Goal: Information Seeking & Learning: Compare options

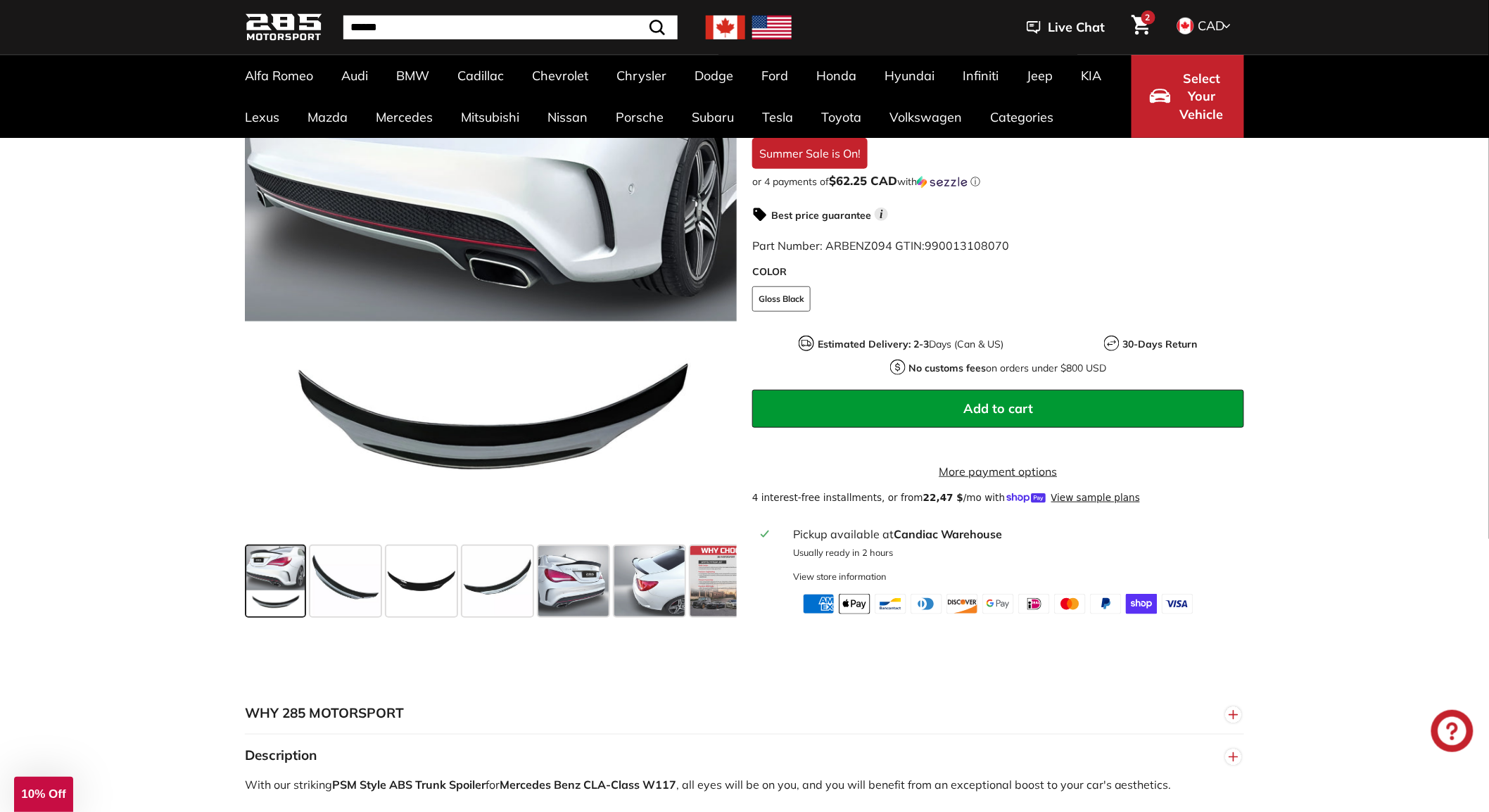
scroll to position [468, 0]
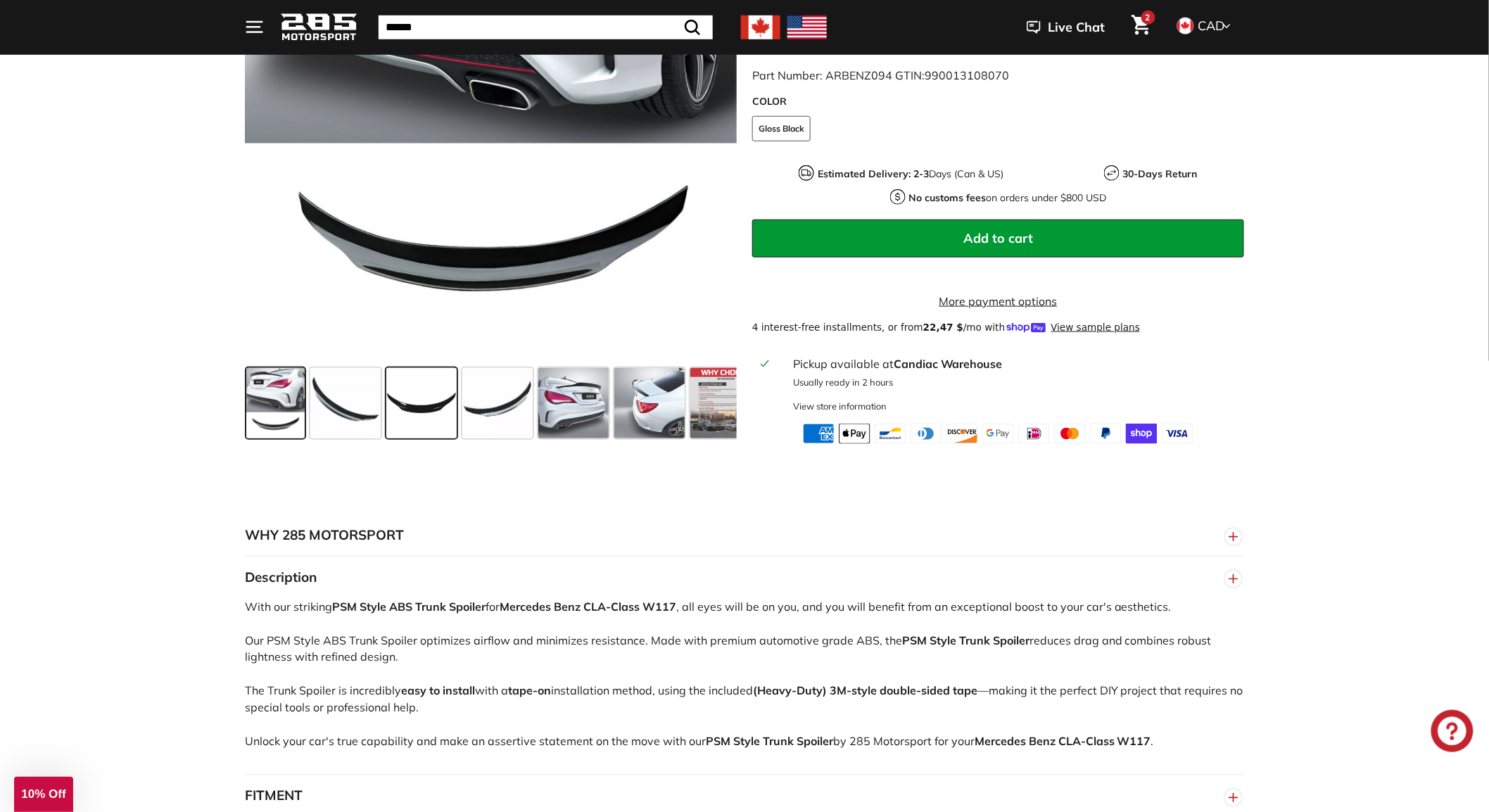
click at [410, 424] on span at bounding box center [421, 403] width 70 height 70
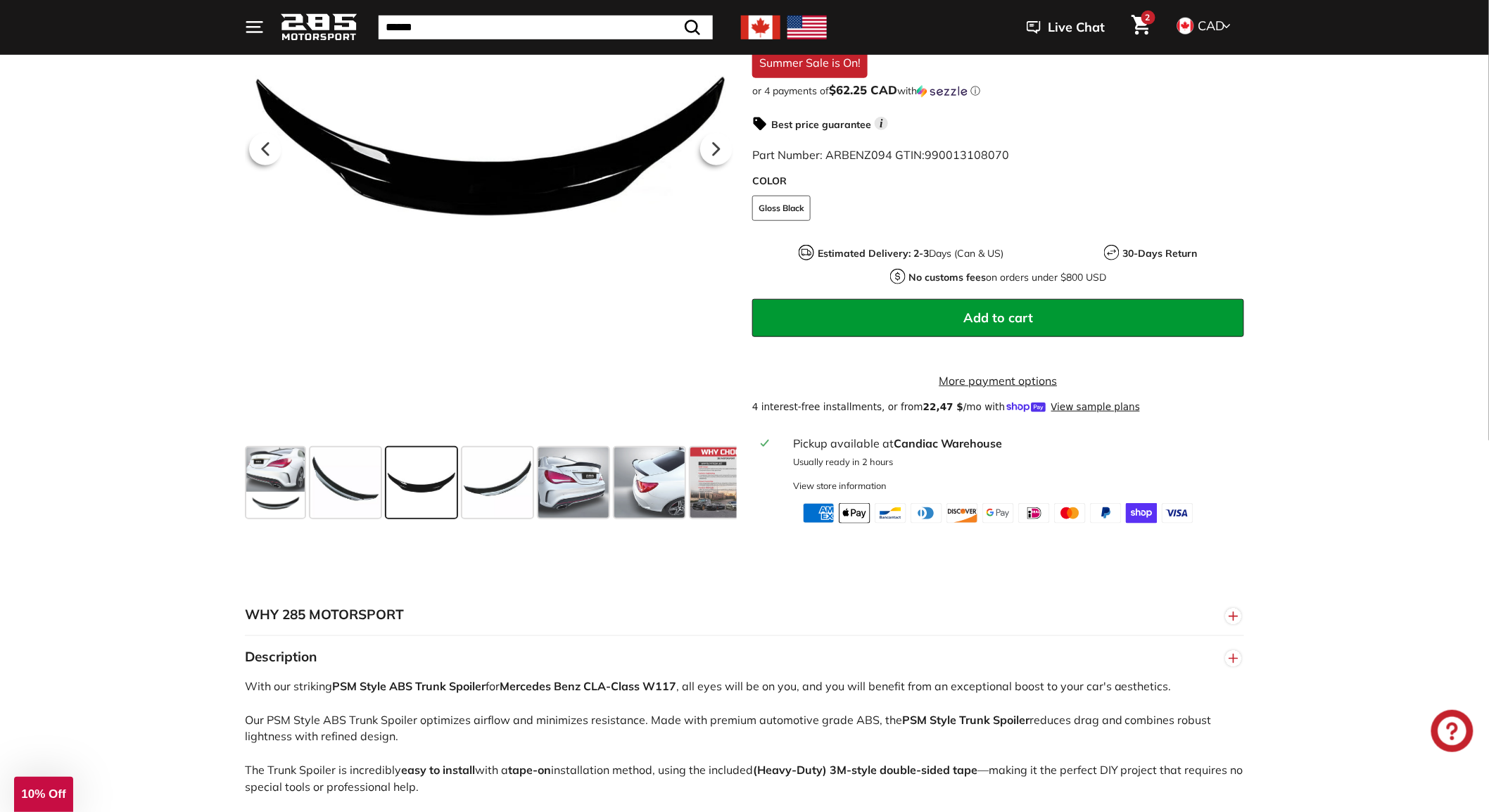
scroll to position [312, 0]
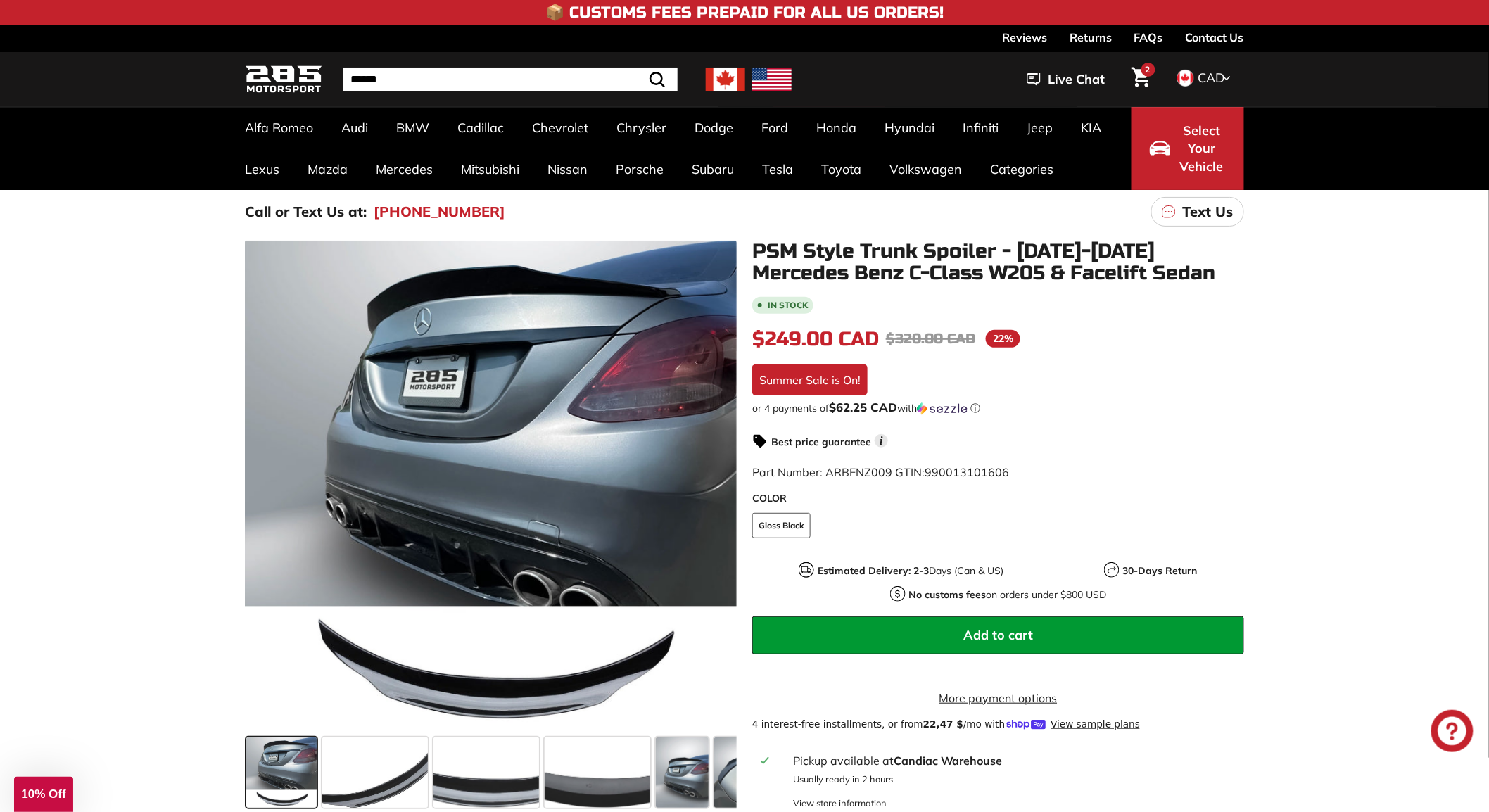
click at [61, 355] on div ".cls-1{fill:none;stroke:#000;stroke-miterlimit:10;stroke-width:2px} .cls-1{fill…" at bounding box center [744, 536] width 1489 height 607
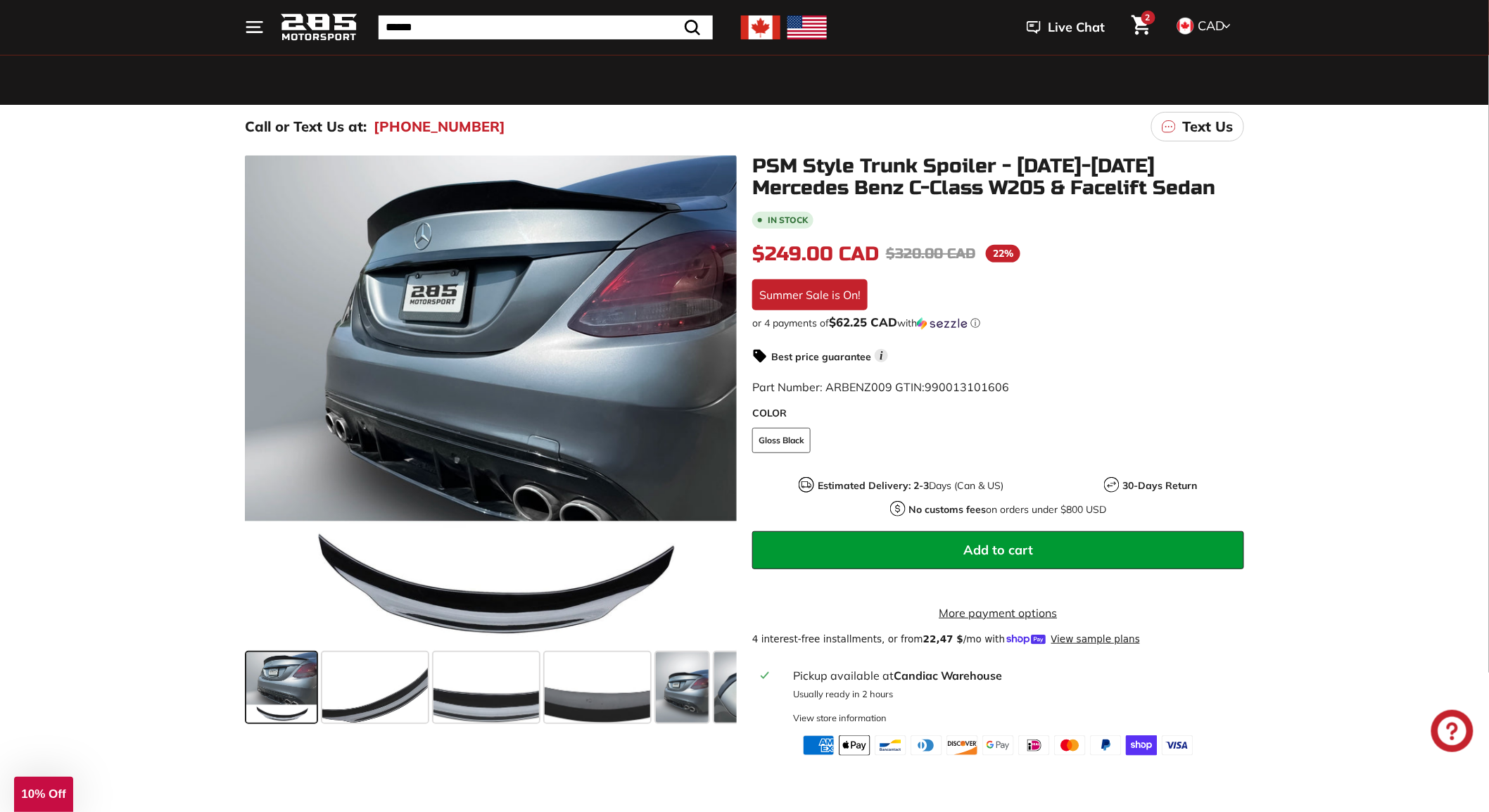
scroll to position [312, 0]
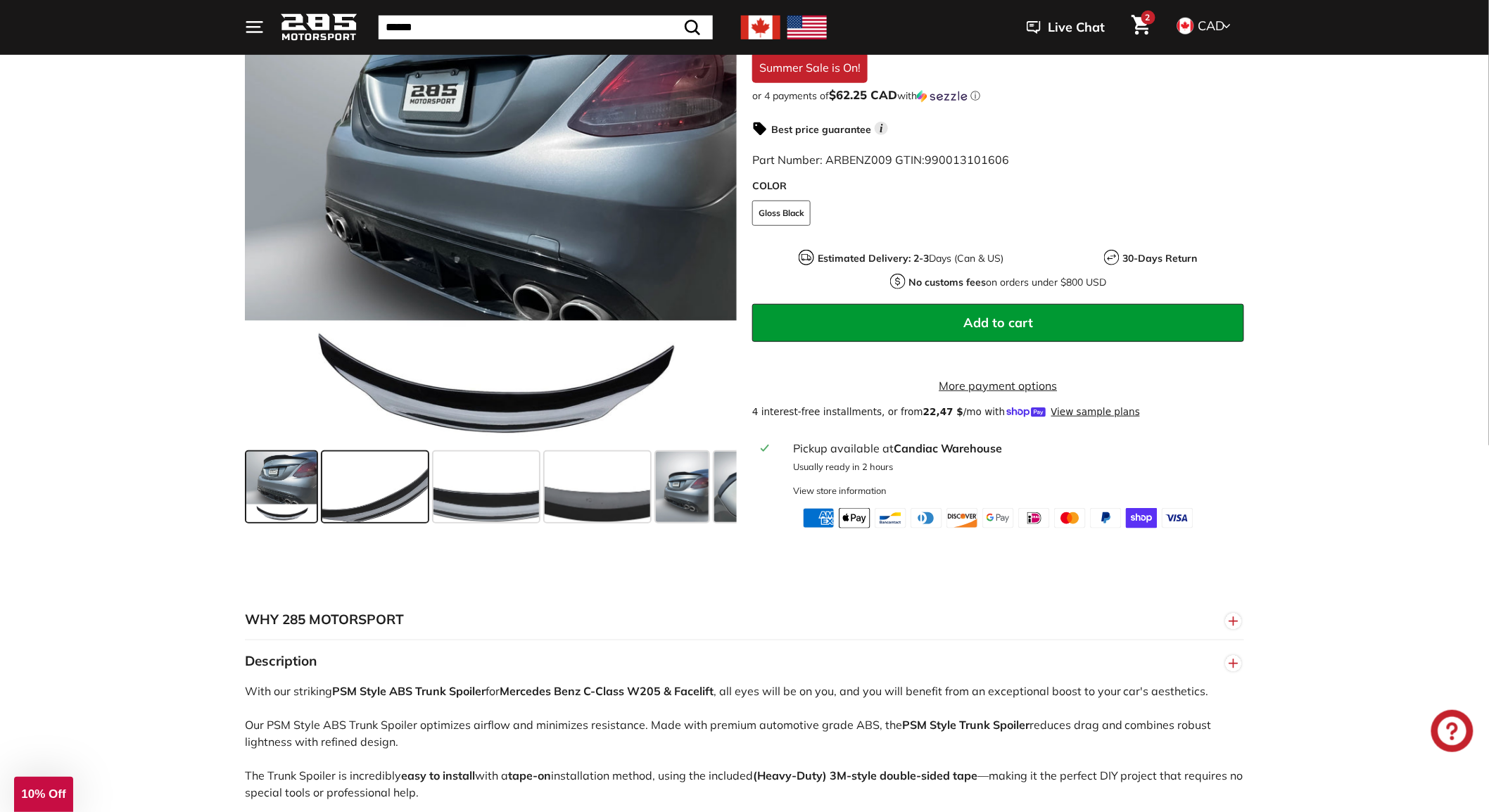
click at [385, 523] on span at bounding box center [375, 487] width 105 height 70
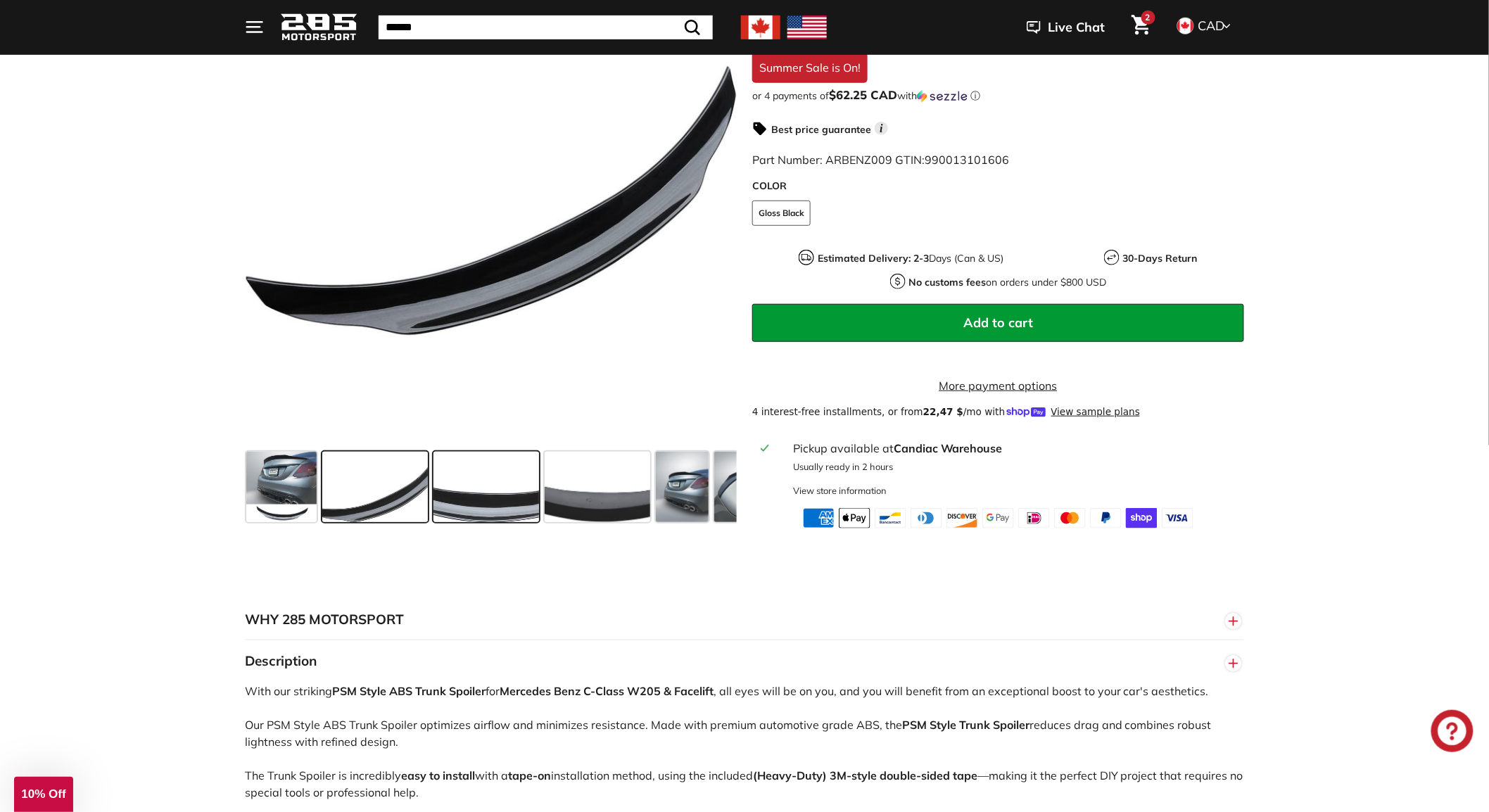
click at [504, 513] on span at bounding box center [486, 487] width 105 height 70
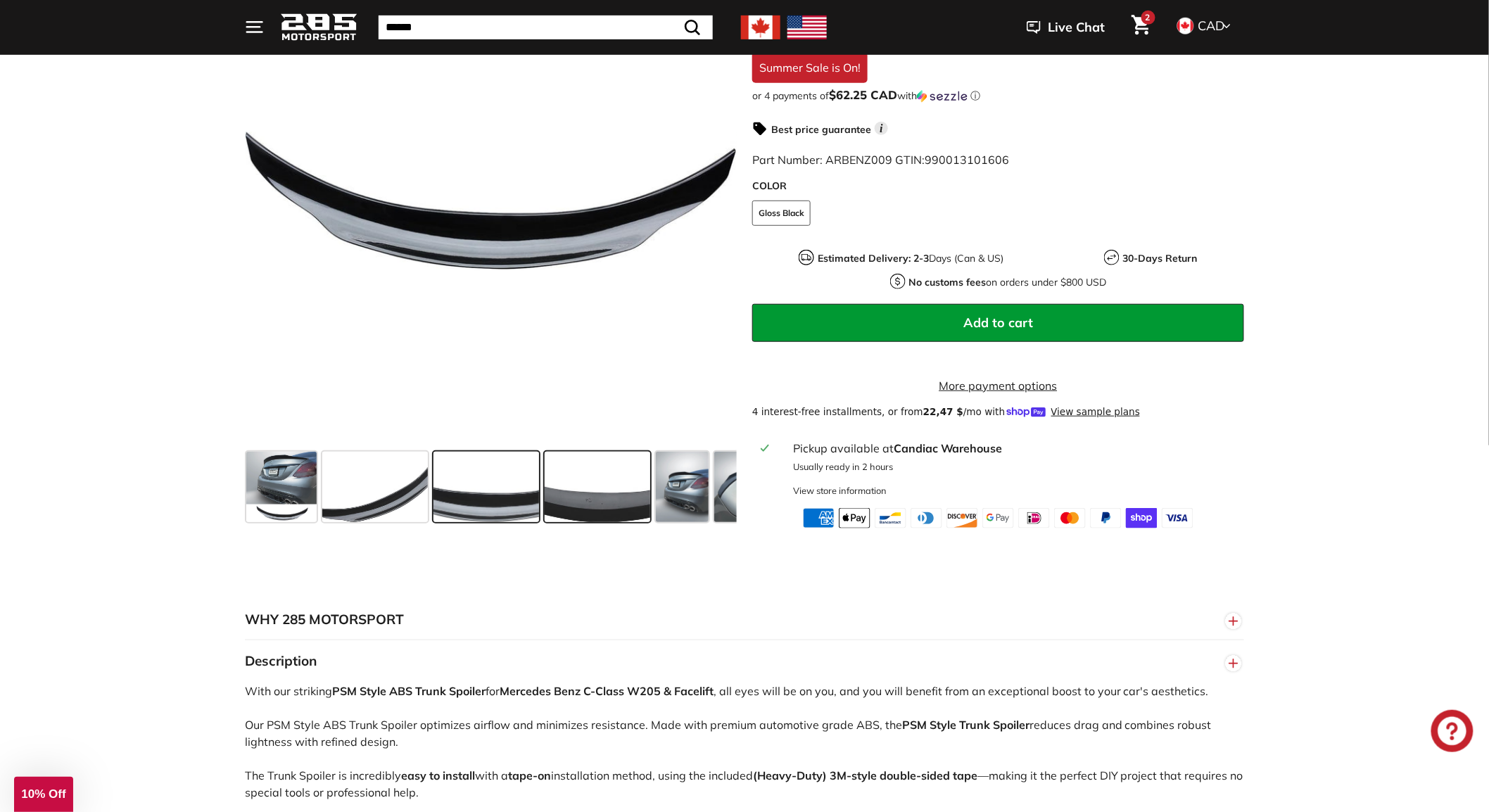
click at [601, 510] on span at bounding box center [598, 487] width 105 height 70
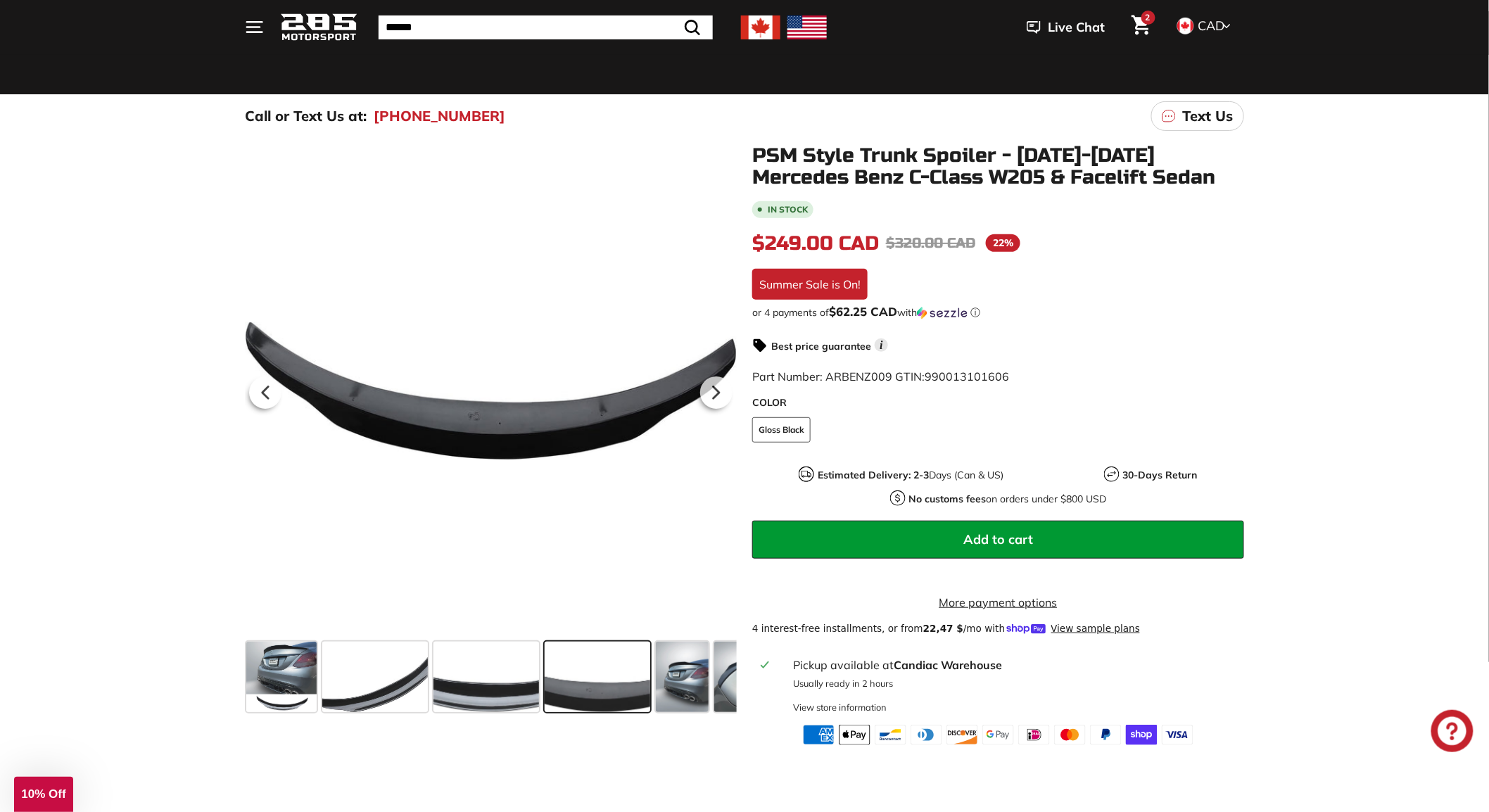
scroll to position [78, 0]
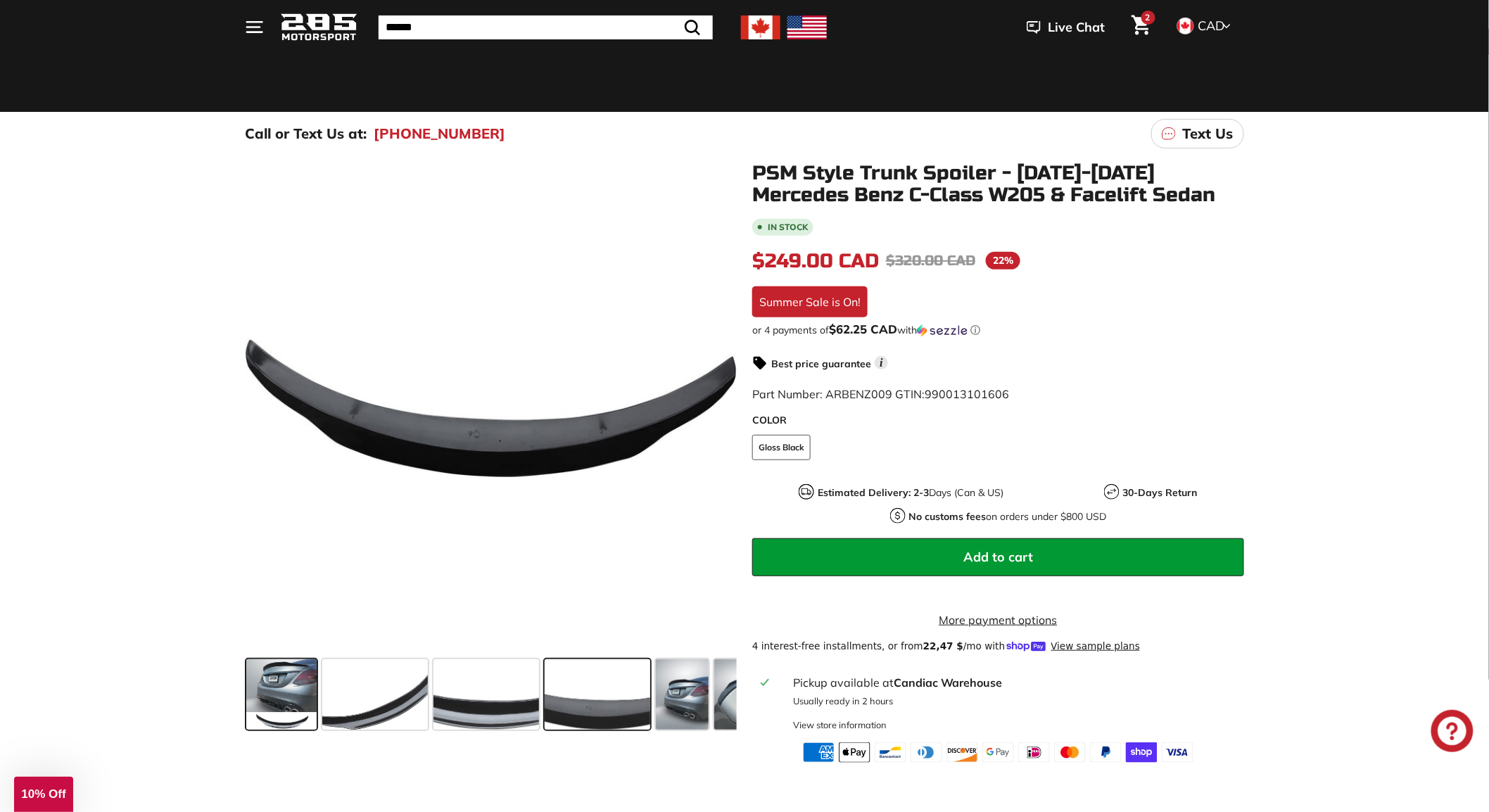
click at [268, 714] on span at bounding box center [281, 694] width 70 height 70
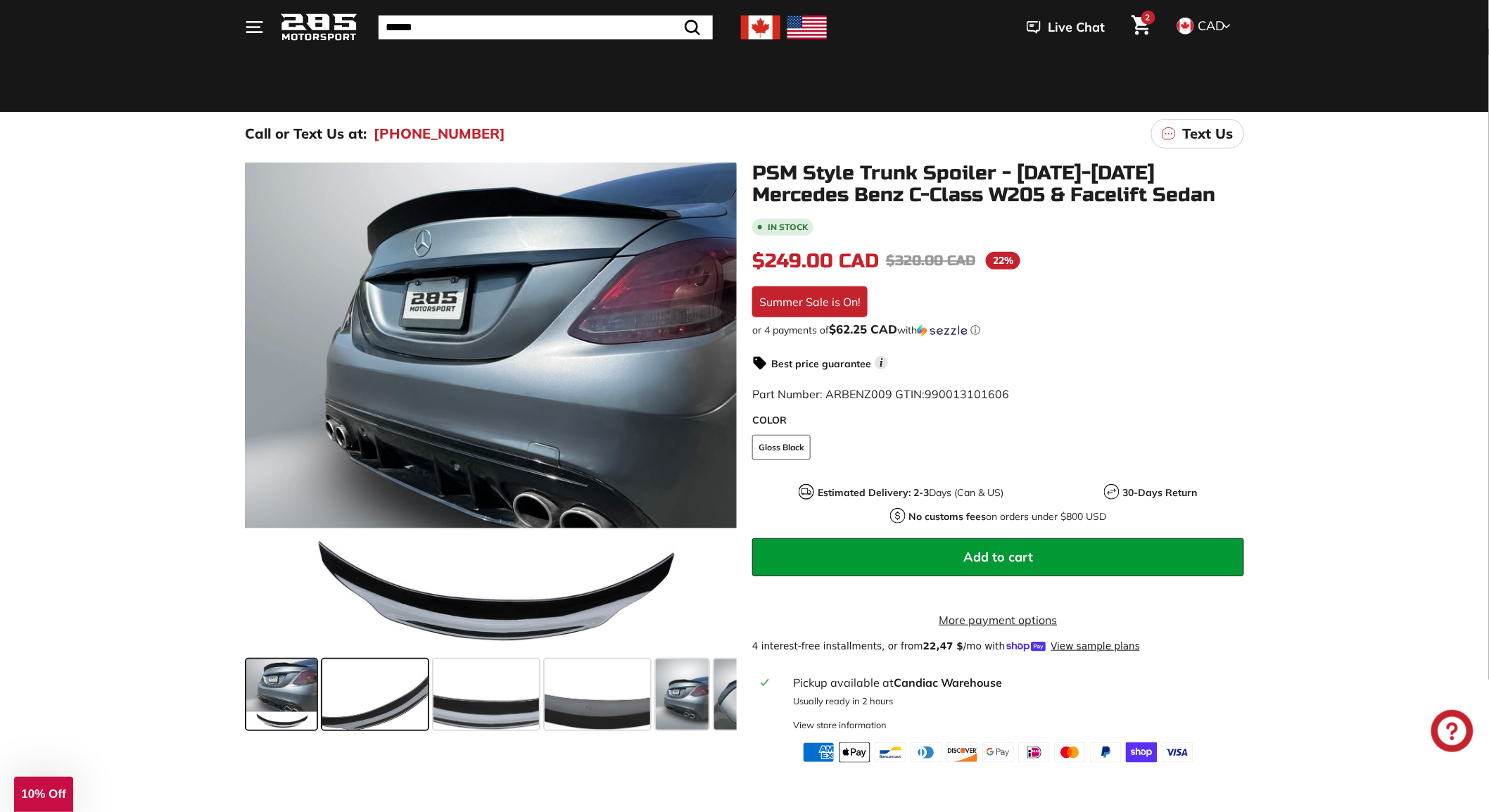
click at [368, 707] on span at bounding box center [375, 694] width 105 height 70
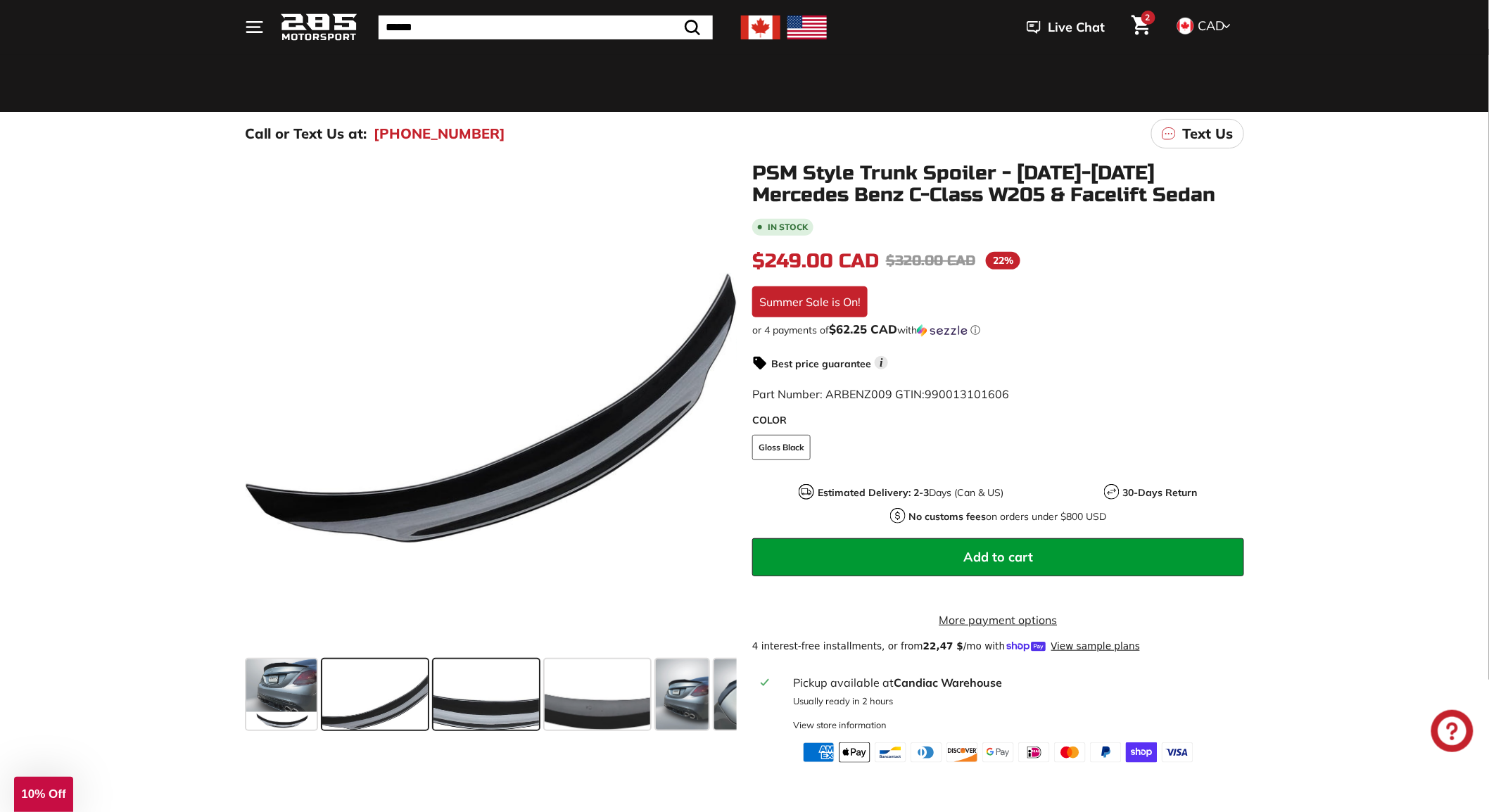
click at [486, 700] on span at bounding box center [486, 694] width 105 height 70
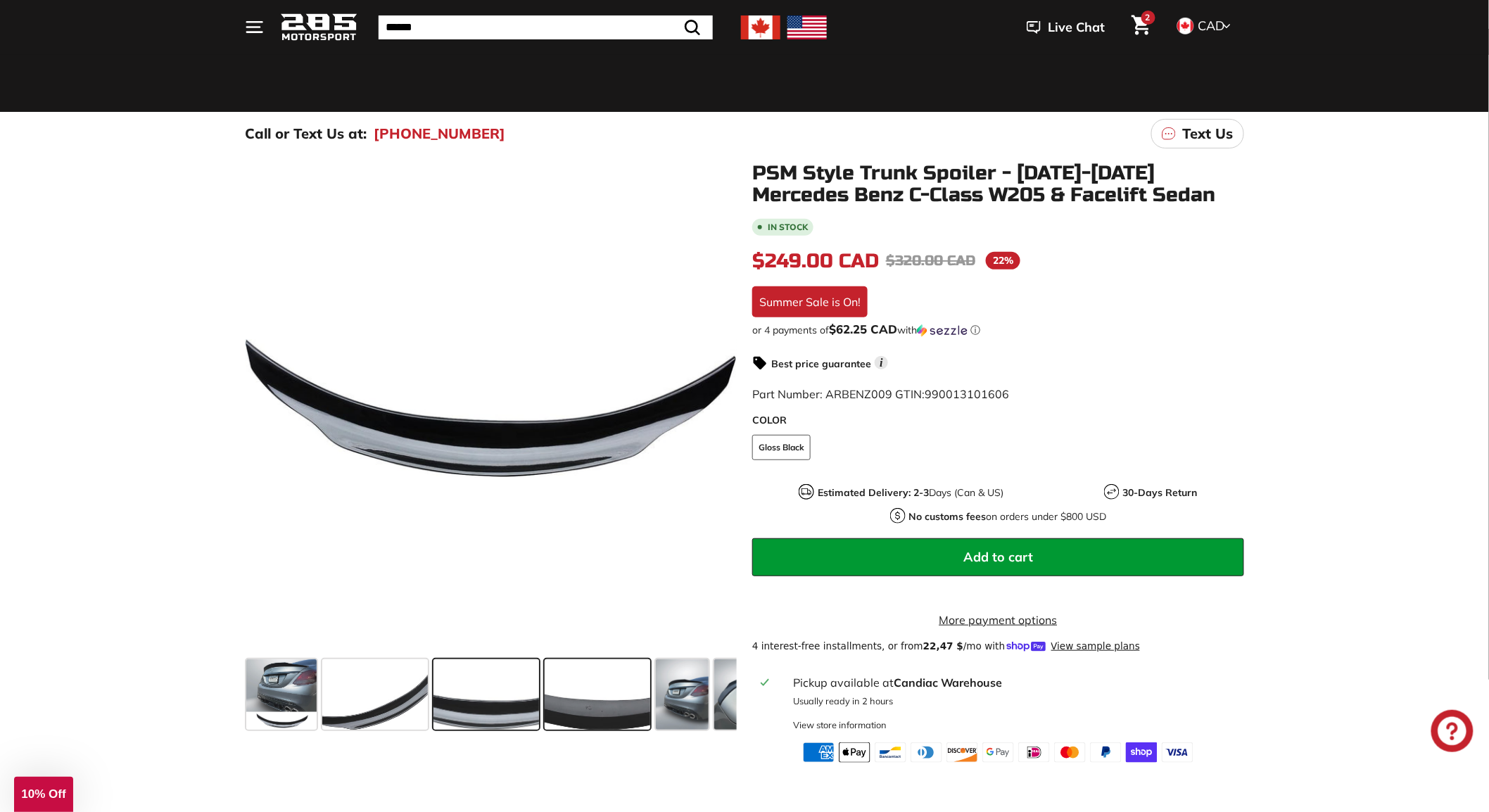
click at [585, 703] on span at bounding box center [598, 694] width 105 height 70
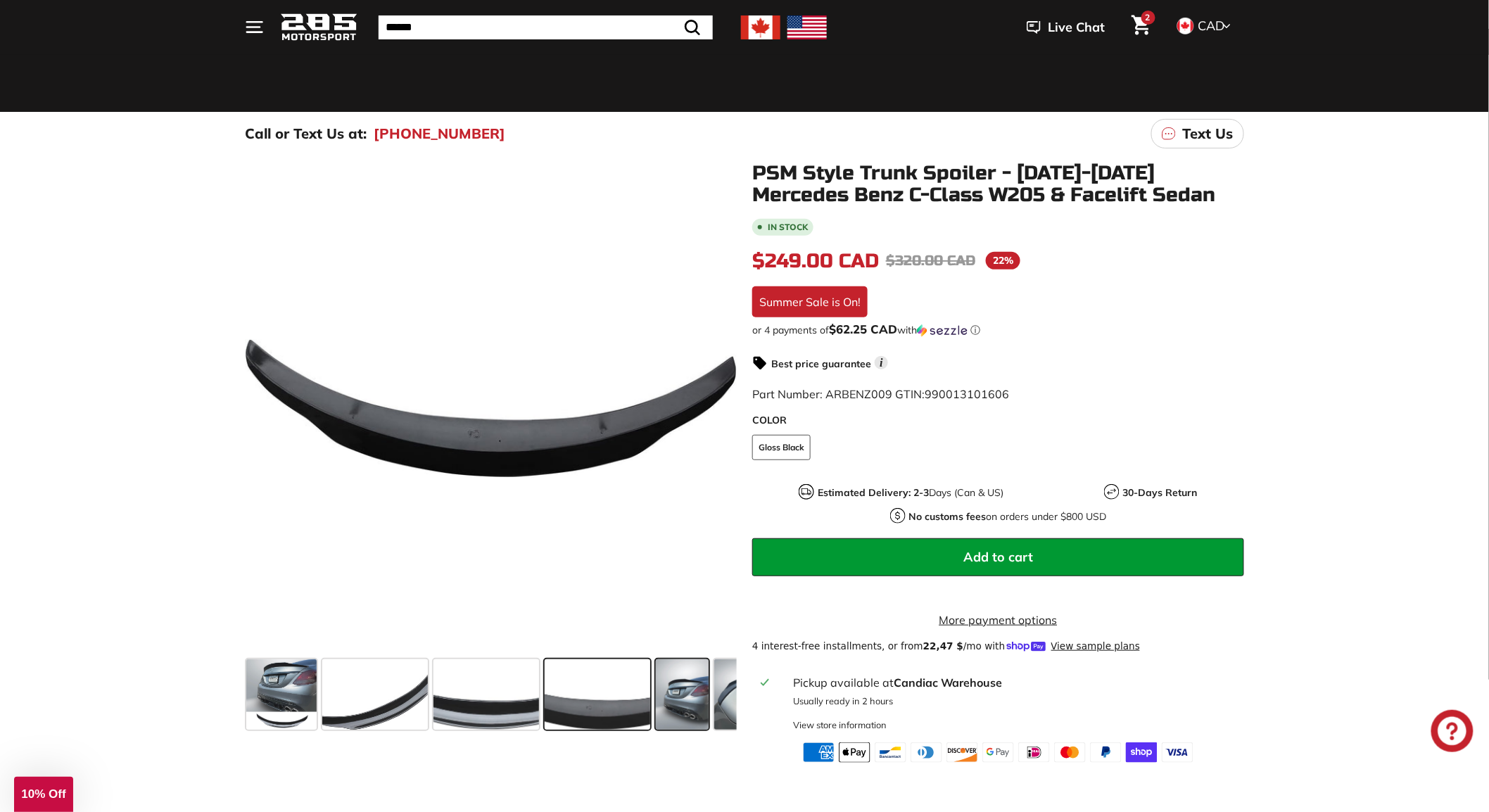
click at [687, 702] on span at bounding box center [683, 694] width 53 height 70
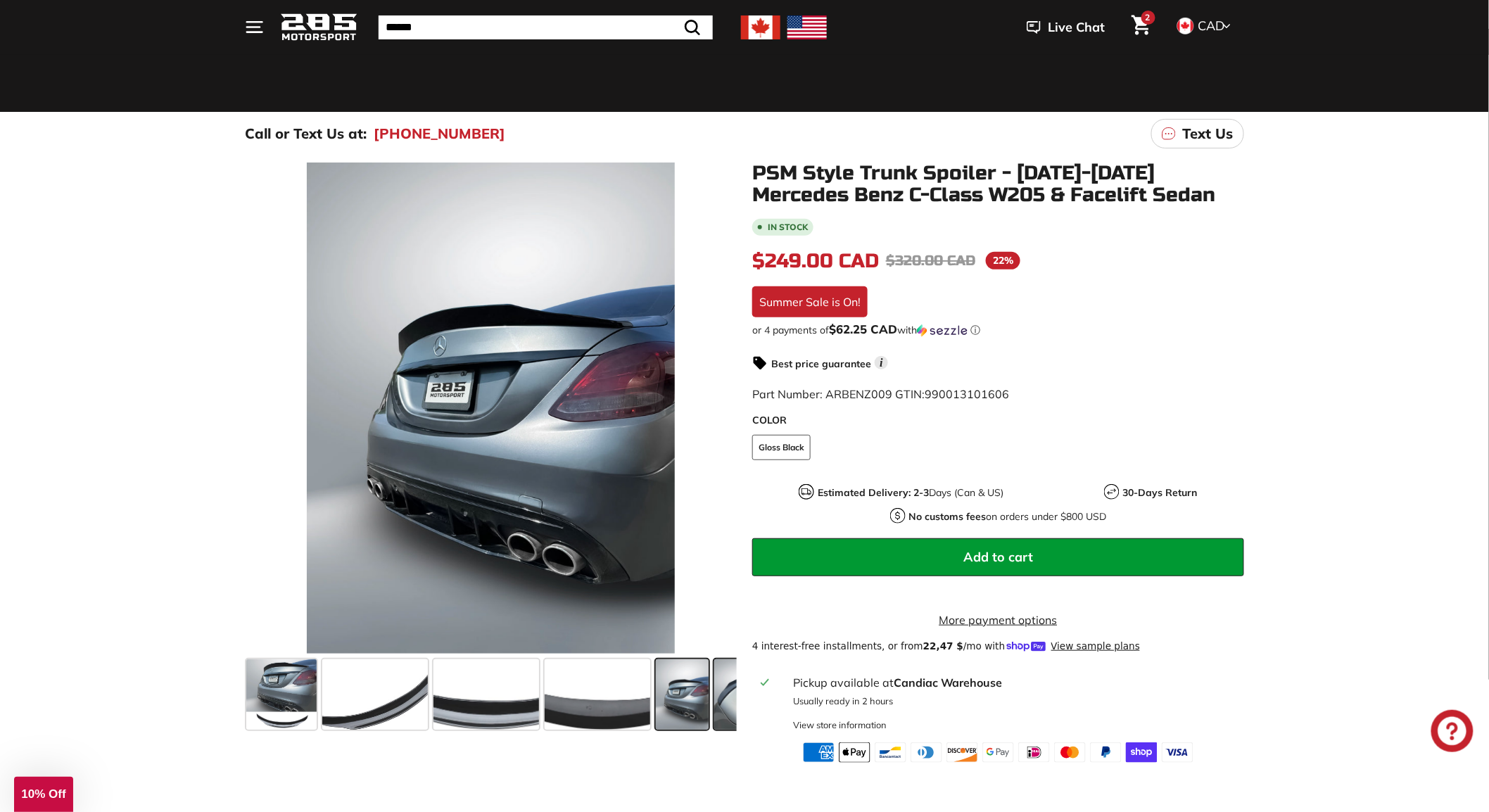
click at [723, 702] on span at bounding box center [740, 694] width 53 height 70
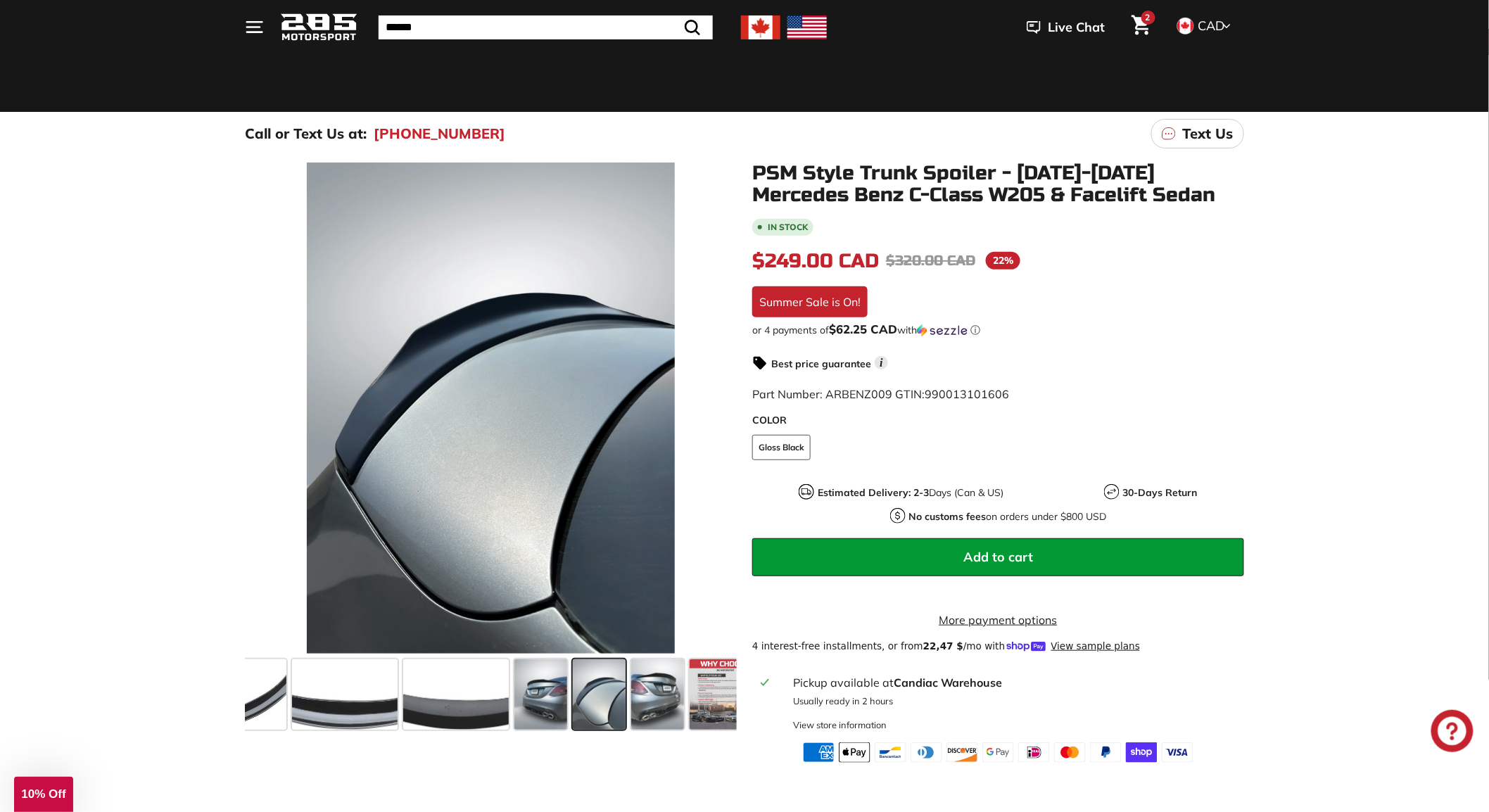
scroll to position [0, 166]
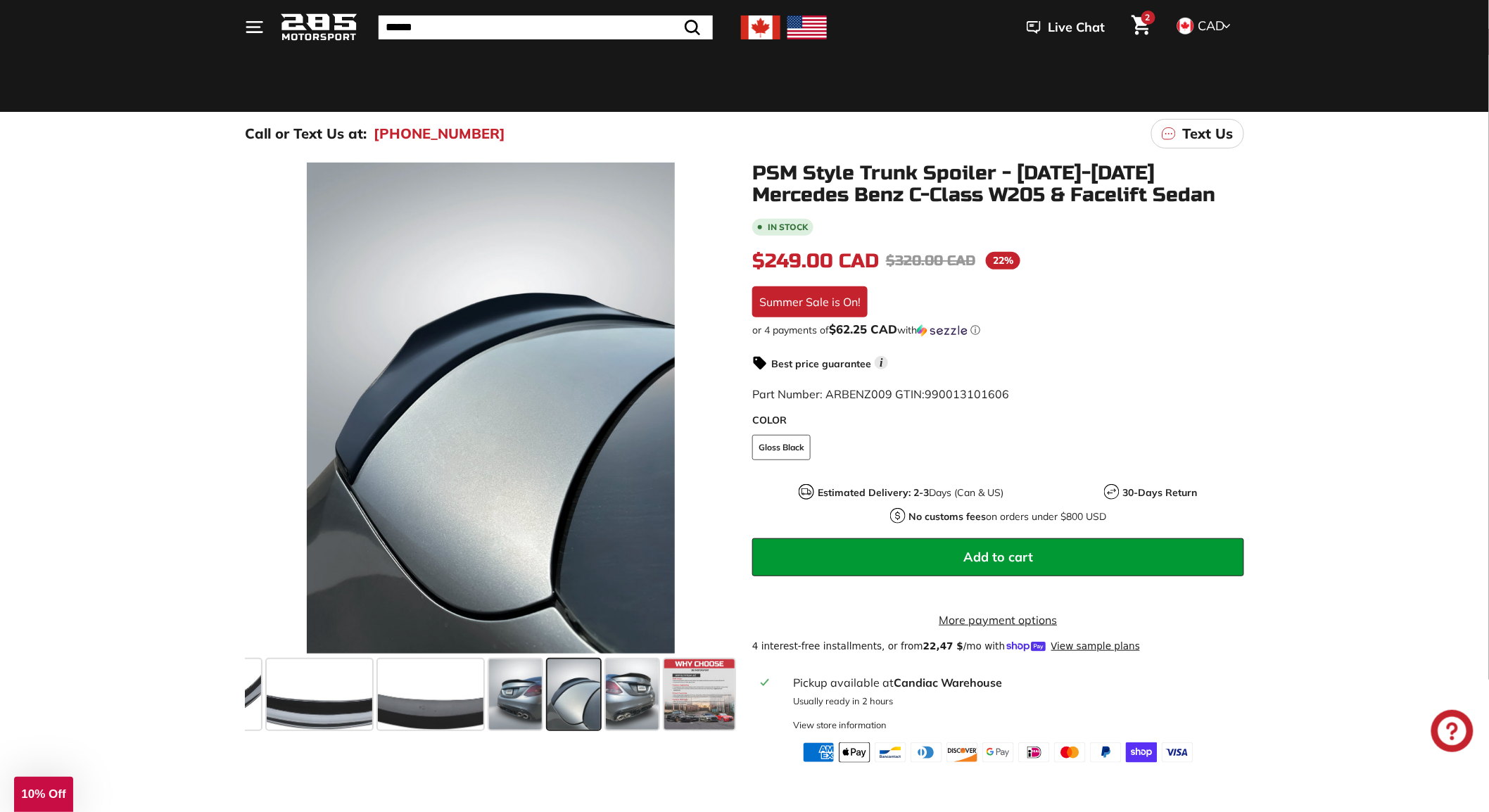
click at [241, 701] on div ".cls-1{fill:none;stroke:#000;stroke-miterlimit:10;stroke-width:2px} .cls-1{fill…" at bounding box center [483, 448] width 508 height 573
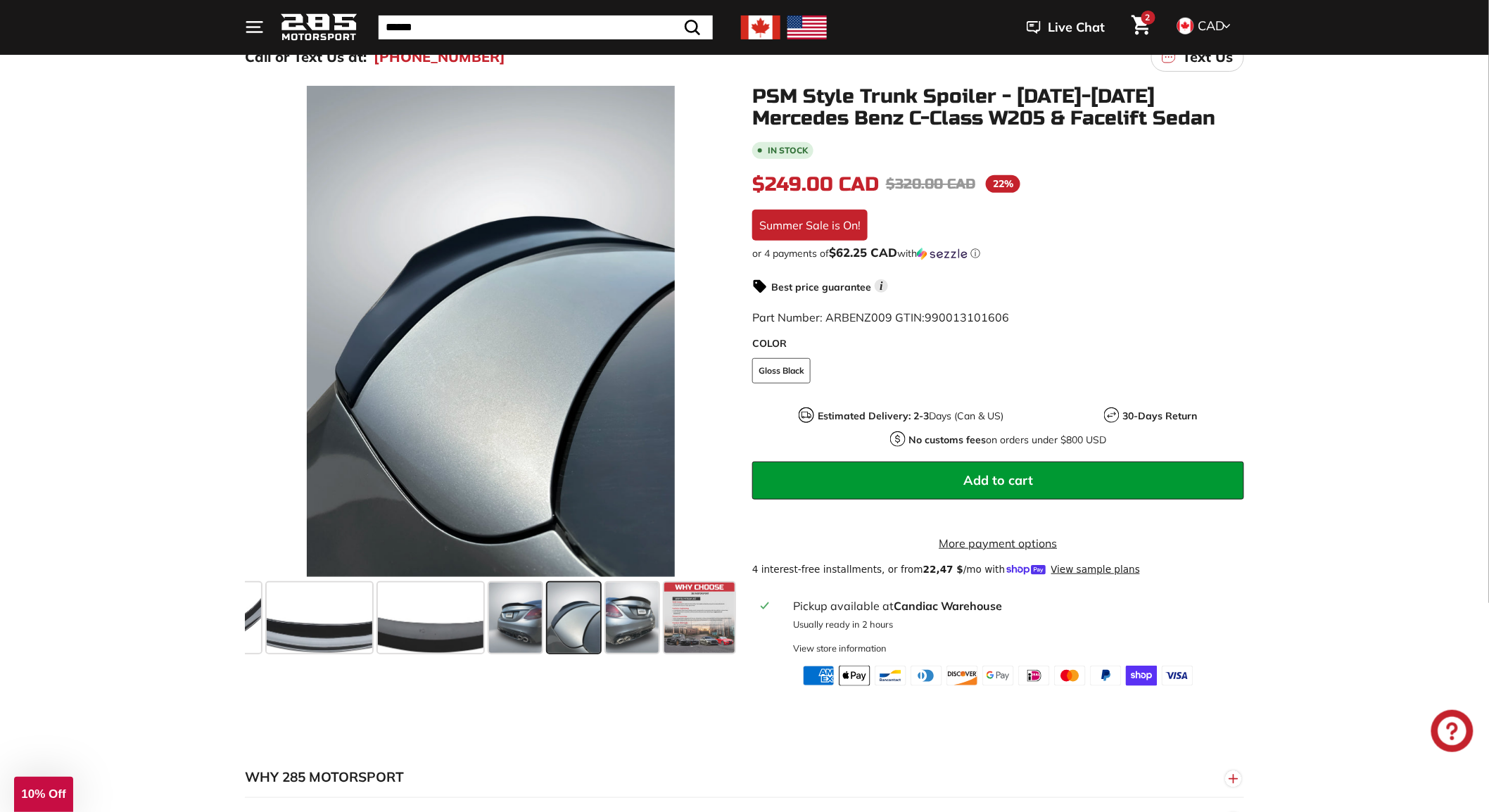
scroll to position [390, 0]
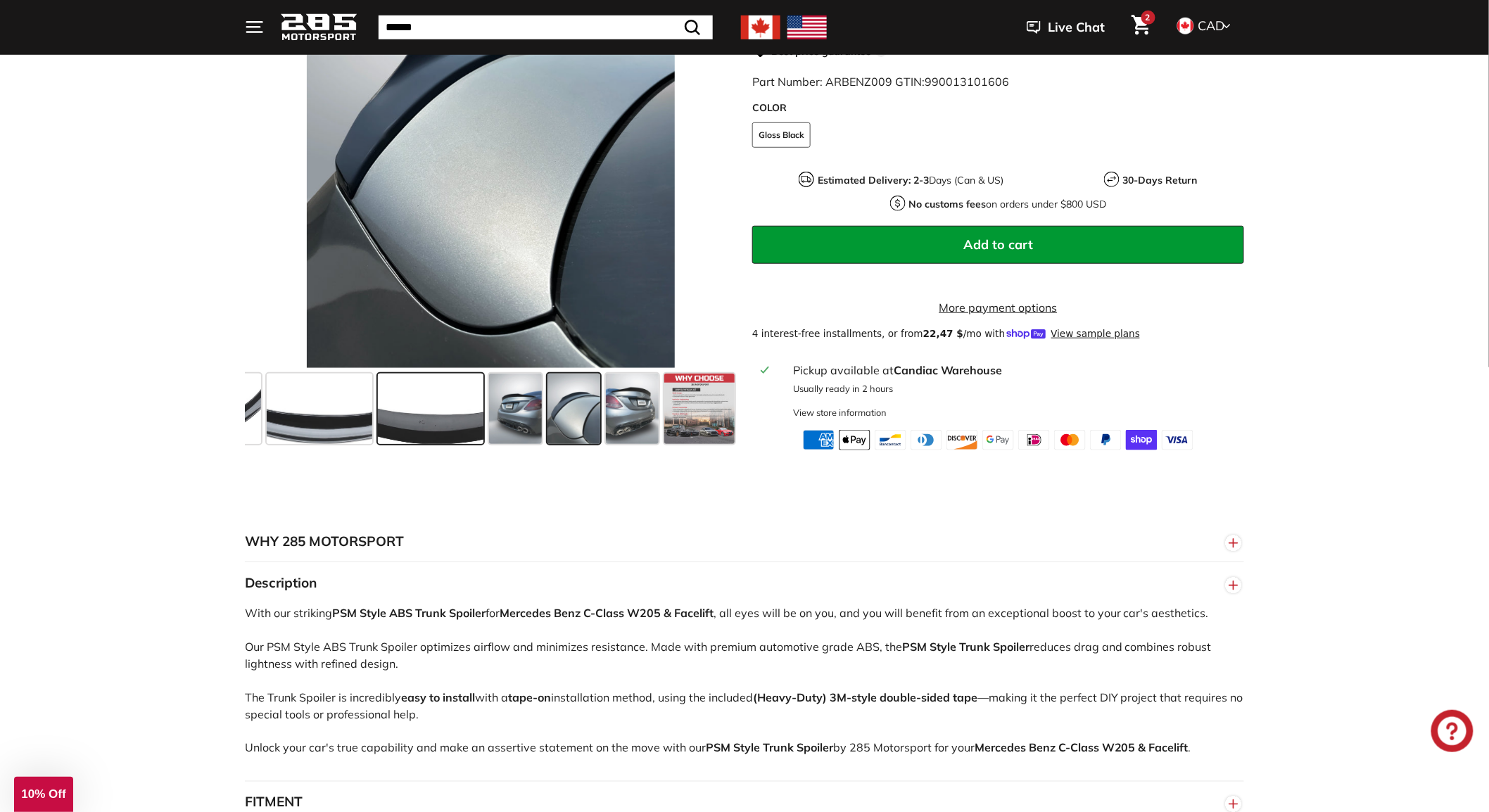
drag, startPoint x: 310, startPoint y: 434, endPoint x: 430, endPoint y: 427, distance: 120.2
click at [430, 427] on div at bounding box center [490, 409] width 492 height 81
click at [247, 437] on span at bounding box center [208, 409] width 105 height 70
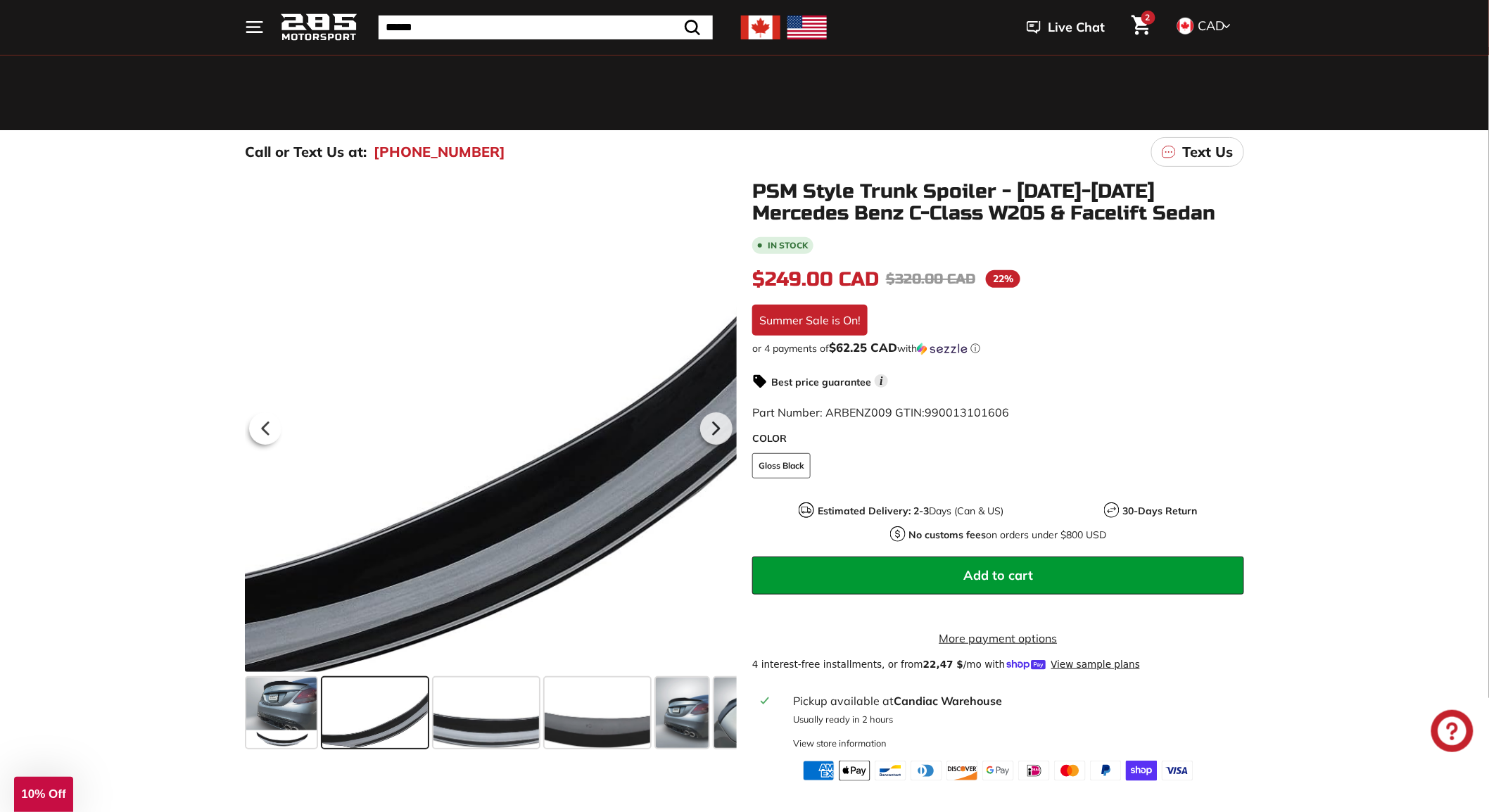
scroll to position [78, 0]
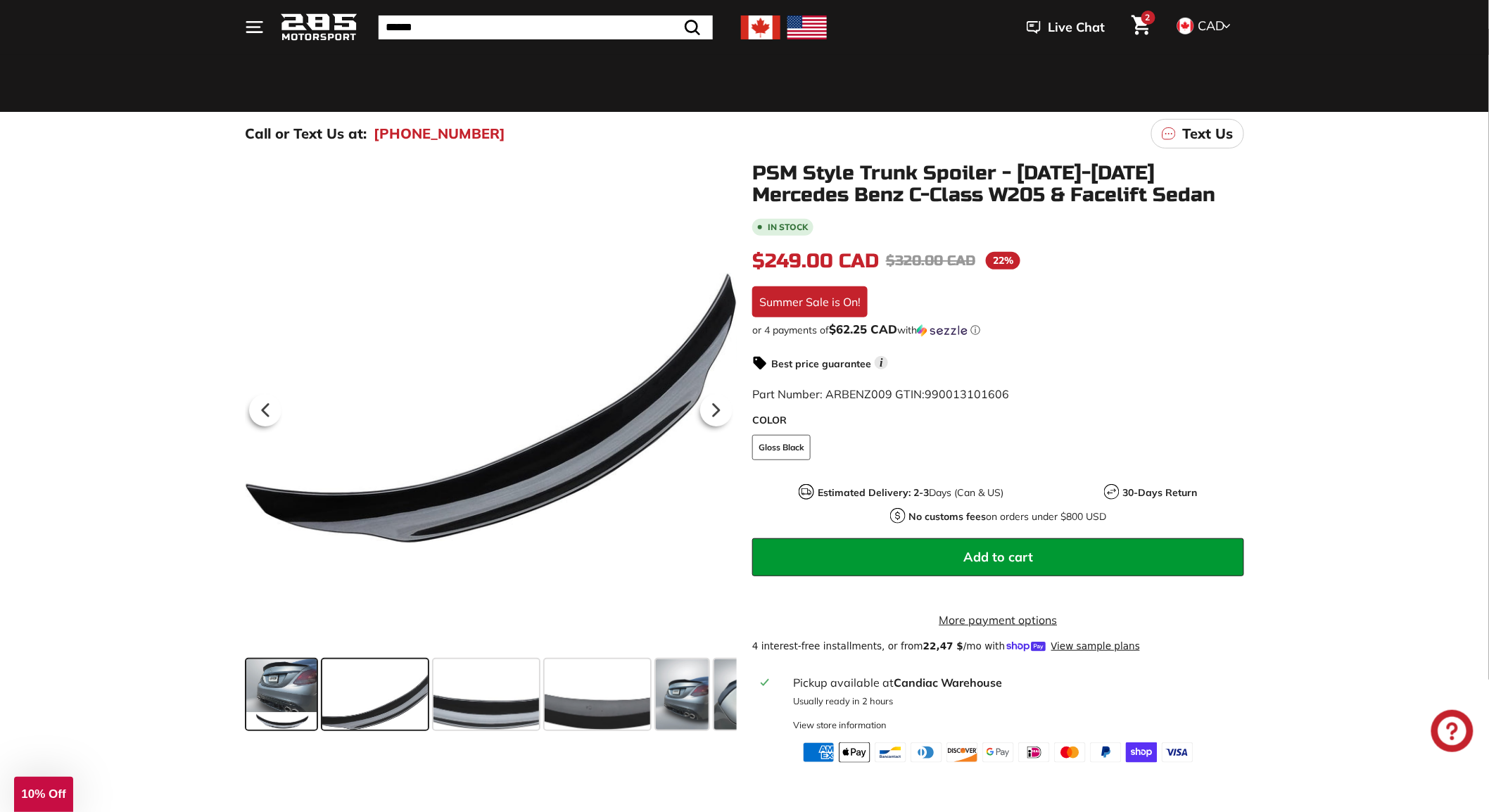
click at [293, 697] on span at bounding box center [281, 694] width 70 height 70
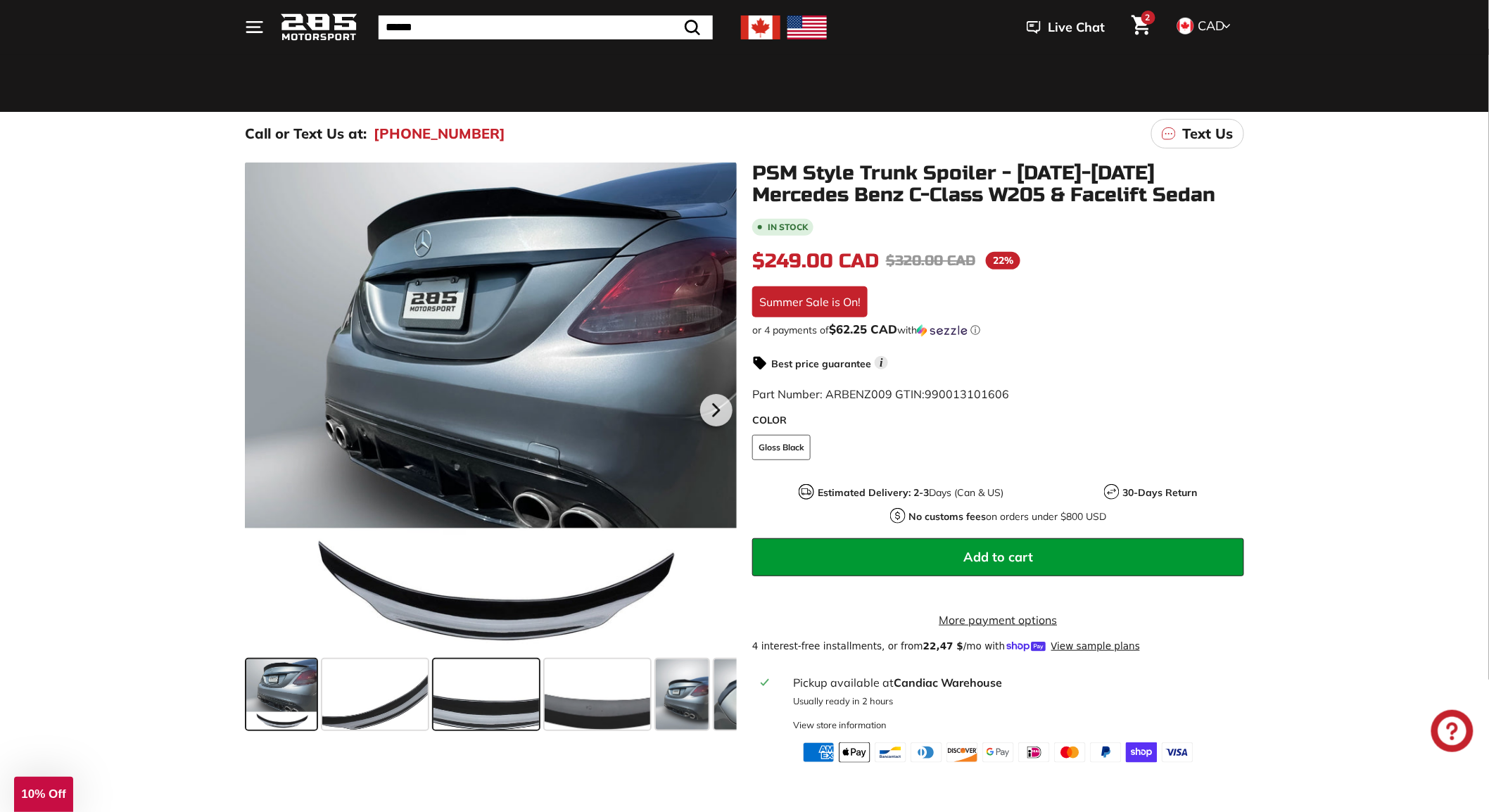
click at [476, 705] on span at bounding box center [486, 694] width 105 height 70
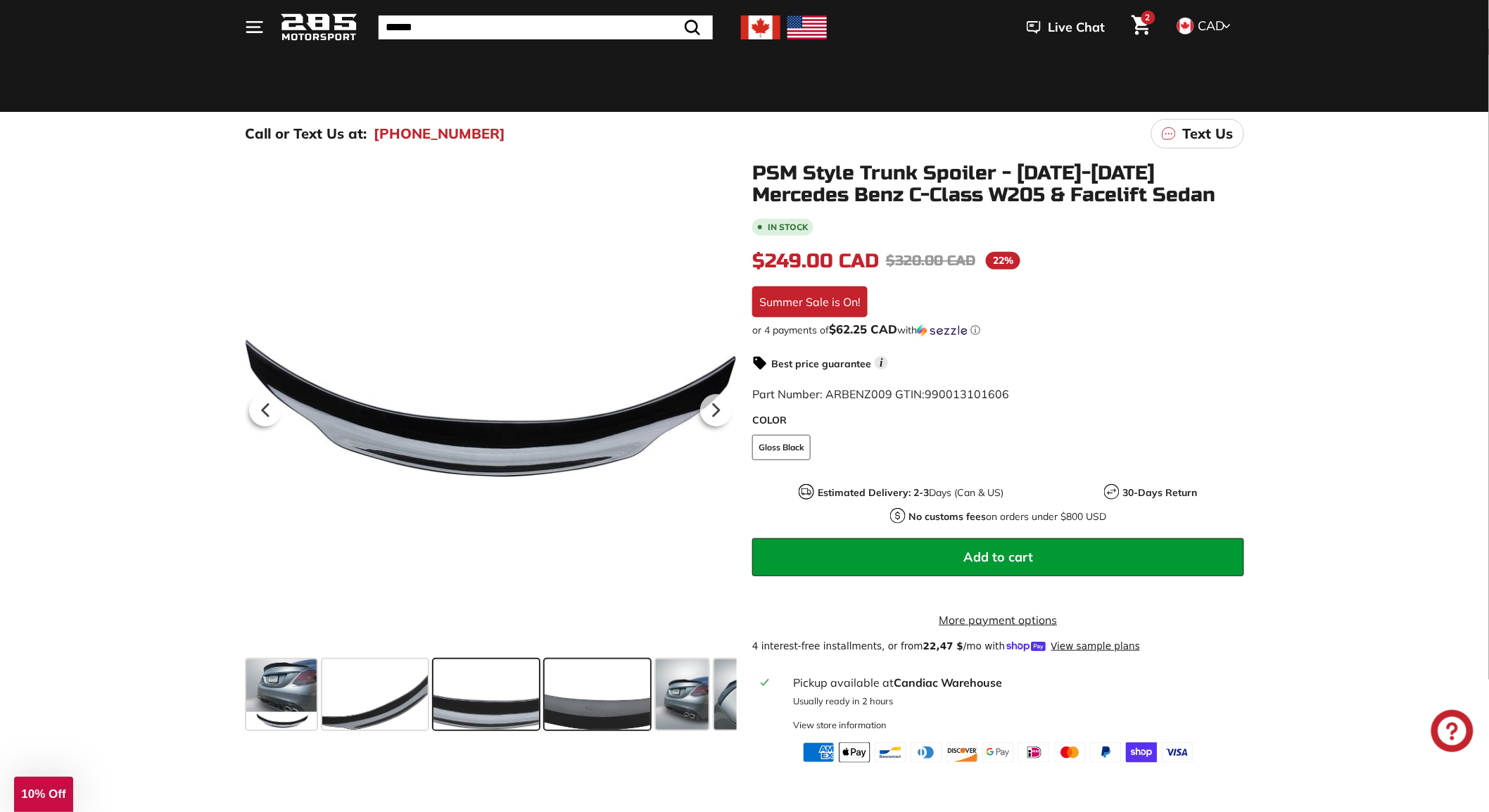
click at [593, 713] on span at bounding box center [598, 694] width 105 height 70
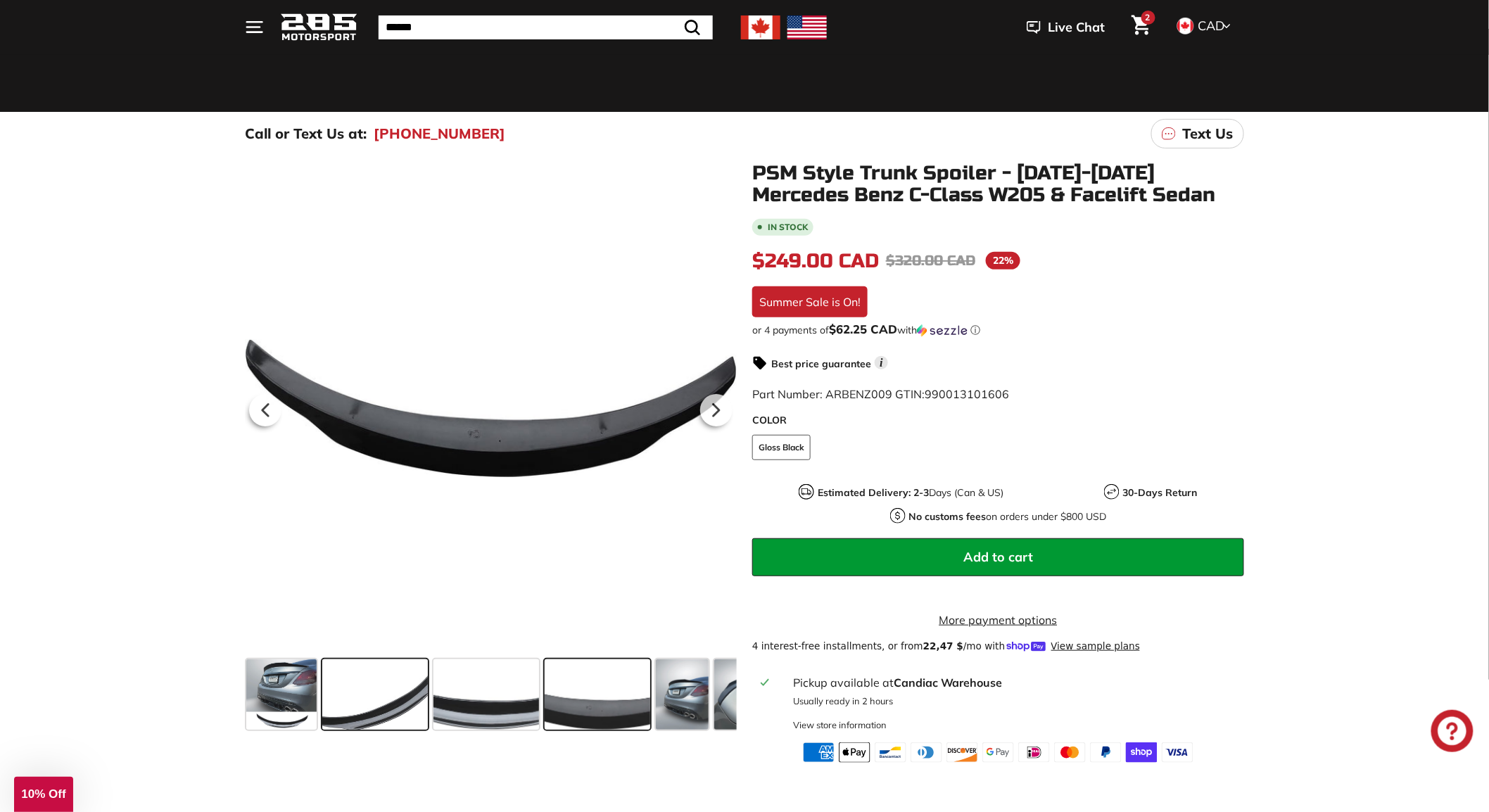
click at [395, 711] on span at bounding box center [375, 694] width 105 height 70
